Goal: Navigation & Orientation: Find specific page/section

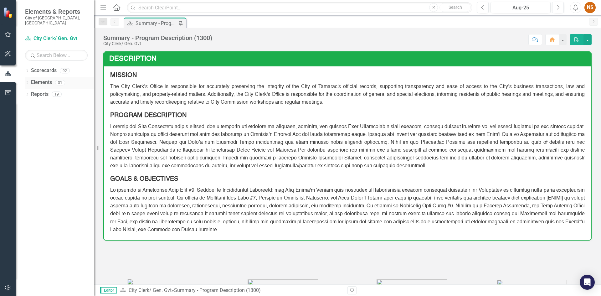
click at [26, 81] on icon "Dropdown" at bounding box center [27, 82] width 4 height 3
click at [29, 77] on div "Dropdown Elements 31" at bounding box center [59, 83] width 69 height 12
click at [28, 69] on icon at bounding box center [28, 70] width 2 height 3
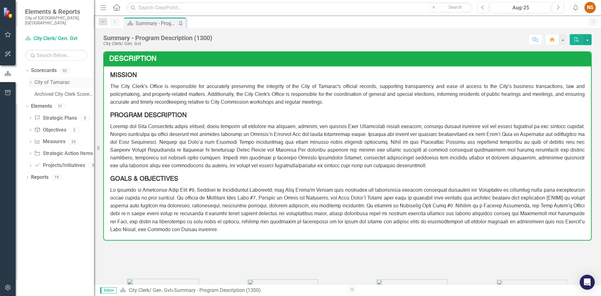
click at [31, 80] on icon "Dropdown" at bounding box center [30, 82] width 5 height 4
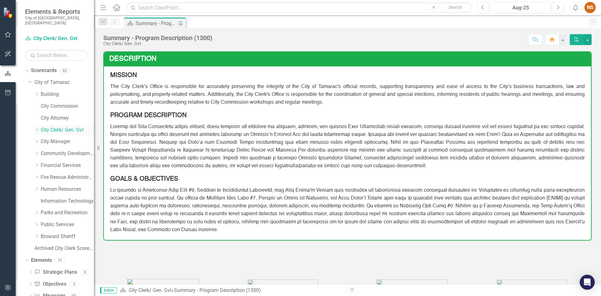
click at [37, 125] on div "Dropdown City Clerk/ Gen. Gvt" at bounding box center [64, 130] width 60 height 10
drag, startPoint x: 35, startPoint y: 122, endPoint x: 37, endPoint y: 124, distance: 3.3
click at [35, 125] on div "Dropdown City Clerk/ Gen. Gvt" at bounding box center [64, 130] width 60 height 10
click at [45, 127] on link "City Clerk/ Gen. Gvt" at bounding box center [67, 130] width 53 height 7
click at [37, 128] on icon "Dropdown" at bounding box center [36, 130] width 5 height 4
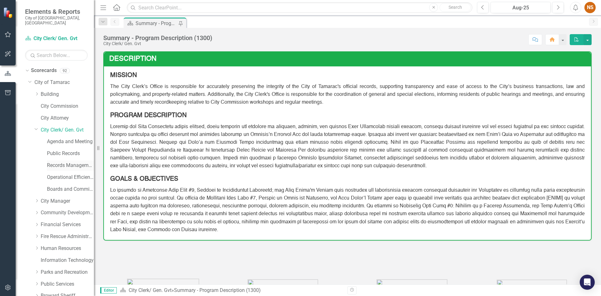
click at [66, 162] on link "Records Management Program" at bounding box center [70, 165] width 47 height 7
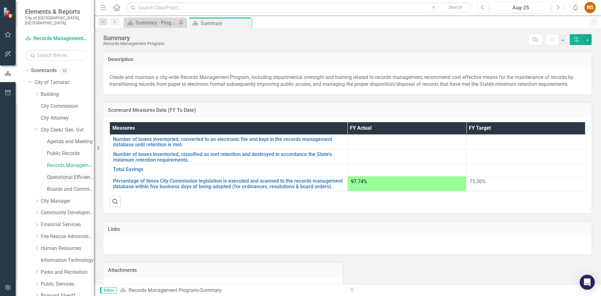
click at [66, 174] on link "Operational Efficiency" at bounding box center [70, 177] width 47 height 7
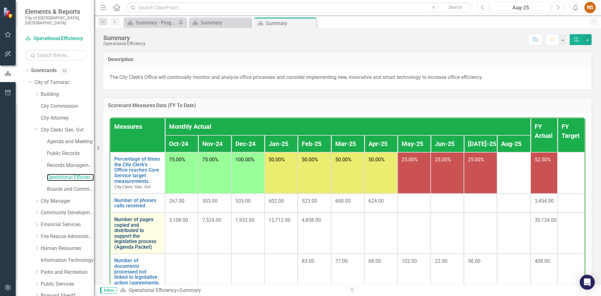
scroll to position [31, 0]
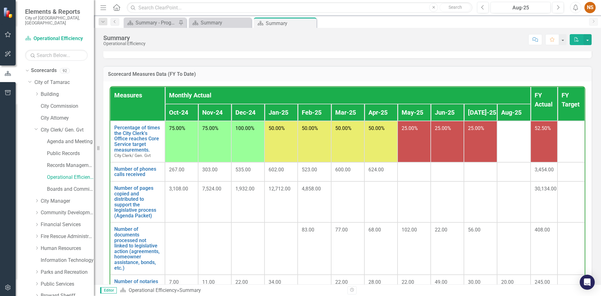
drag, startPoint x: 440, startPoint y: 23, endPoint x: 431, endPoint y: 14, distance: 12.4
click at [434, 18] on div "Scorecard Summary - Program Description (1300) Pin Scorecard Summary Close Scor…" at bounding box center [354, 23] width 464 height 10
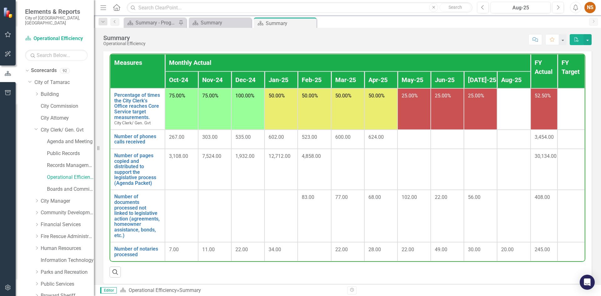
scroll to position [94, 0]
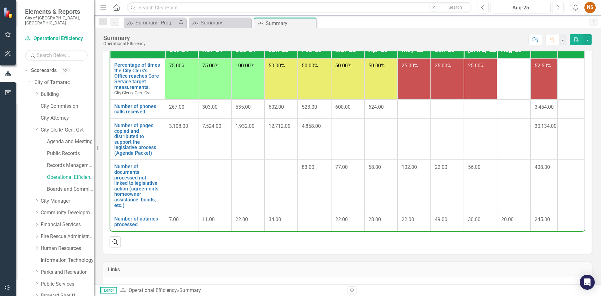
drag, startPoint x: 400, startPoint y: 39, endPoint x: 381, endPoint y: 8, distance: 36.6
click at [400, 38] on div "Score: N/A Aug-25 Completed Comment Favorite PDF" at bounding box center [370, 39] width 443 height 11
click at [362, 38] on div "Score: N/A Aug-25 Completed Comment Favorite PDF" at bounding box center [370, 39] width 443 height 11
click at [397, 24] on div "Scorecard Summary - Program Description (1300) Pin Scorecard Summary Close Scor…" at bounding box center [354, 23] width 464 height 10
click at [406, 37] on div "Score: N/A Aug-25 Completed Comment Favorite PDF" at bounding box center [370, 39] width 443 height 11
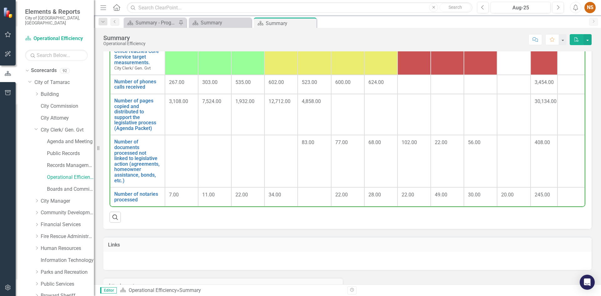
scroll to position [152, 0]
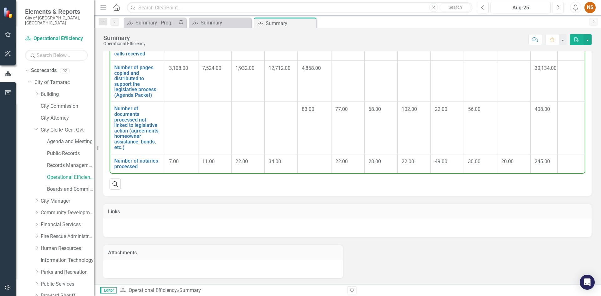
click at [438, 255] on div "Attachments" at bounding box center [348, 257] width 498 height 41
click at [219, 223] on div at bounding box center [347, 228] width 489 height 18
click at [218, 213] on h3 "Links" at bounding box center [347, 212] width 479 height 6
drag, startPoint x: 312, startPoint y: 42, endPoint x: 327, endPoint y: 5, distance: 40.1
click at [313, 41] on div "Score: N/A Aug-25 Completed Comment Favorite PDF" at bounding box center [370, 39] width 443 height 11
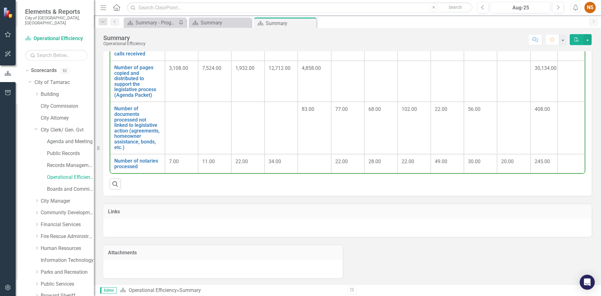
scroll to position [58, 0]
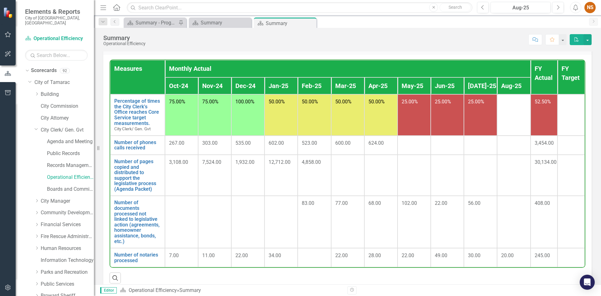
drag, startPoint x: 473, startPoint y: 42, endPoint x: 476, endPoint y: 44, distance: 4.1
click at [475, 43] on div "Score: N/A Aug-25 Completed Comment Favorite PDF" at bounding box center [370, 39] width 443 height 11
drag, startPoint x: 462, startPoint y: 37, endPoint x: 338, endPoint y: 7, distance: 128.1
click at [461, 36] on div "Score: N/A Aug-25 Completed Comment Favorite PDF" at bounding box center [370, 39] width 443 height 11
click at [355, 18] on div "Scorecard Summary - Program Description (1300) Pin Scorecard Summary Close Scor…" at bounding box center [354, 23] width 464 height 10
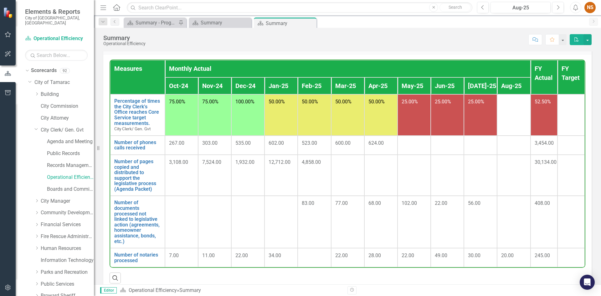
drag, startPoint x: 360, startPoint y: 30, endPoint x: 361, endPoint y: 18, distance: 12.3
click at [353, 23] on div "Menu Home Search Close Search Previous Aug-25 Next Alerts NS User Edit Profile …" at bounding box center [347, 148] width 507 height 296
